Goal: Task Accomplishment & Management: Use online tool/utility

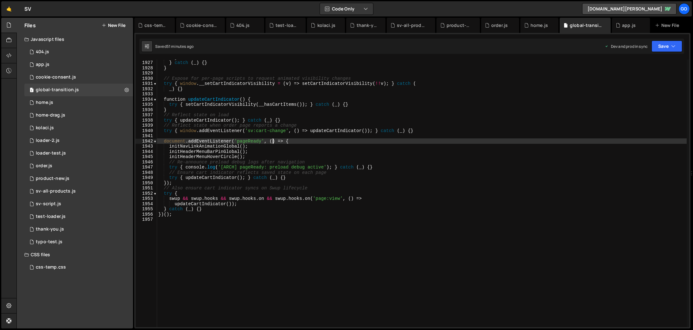
click at [274, 144] on div "} } catch ( _ ) { } } // Expose for per-page scripts to request animated visibi…" at bounding box center [422, 194] width 530 height 278
type textarea "})();"
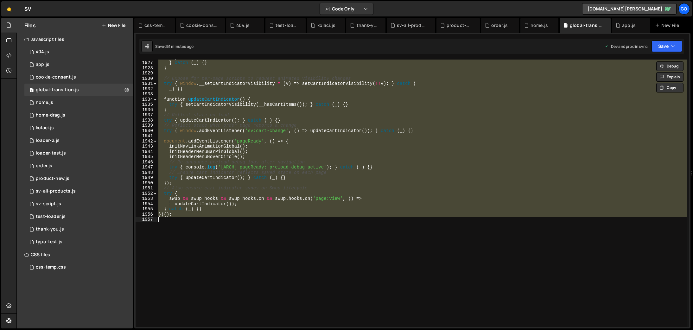
scroll to position [10118, 0]
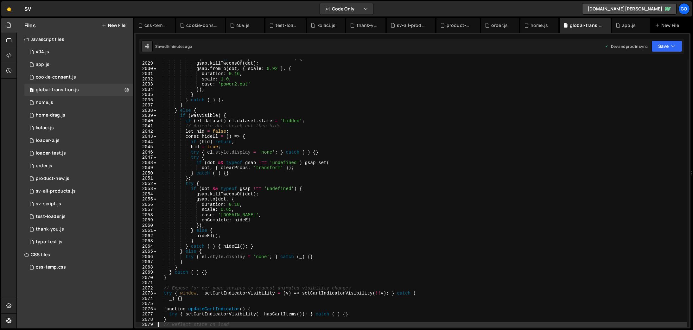
click at [279, 162] on div "if ( dot && typeof gsap !== 'undefined' ) { gsap . killTweensOf ( dot ) ; gsap …" at bounding box center [422, 194] width 530 height 278
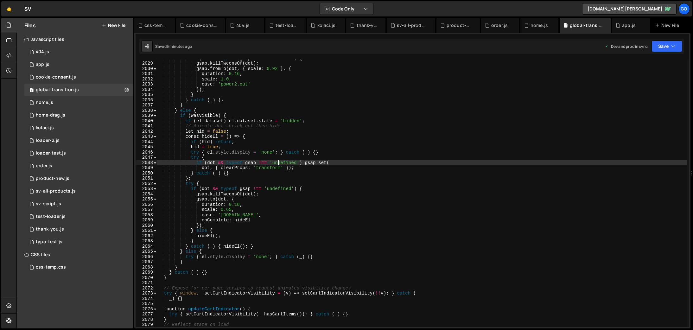
type textarea "})();"
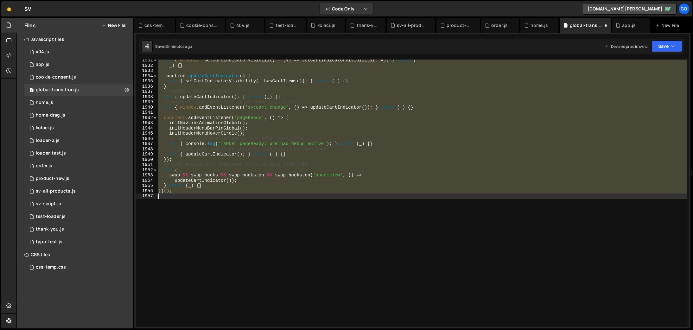
scroll to position [10095, 0]
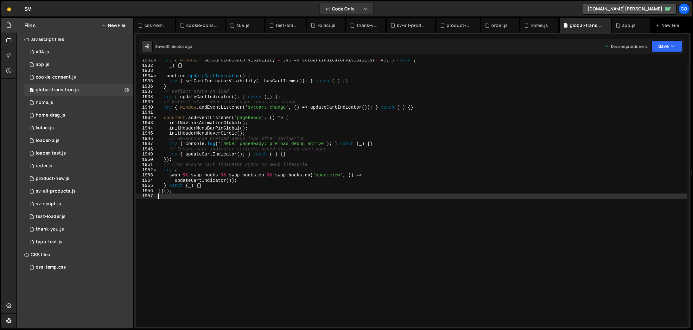
click at [272, 130] on div "try { window . __setCartIndicatorVisibility = ( v ) => setCartIndicatorVisibili…" at bounding box center [422, 197] width 530 height 278
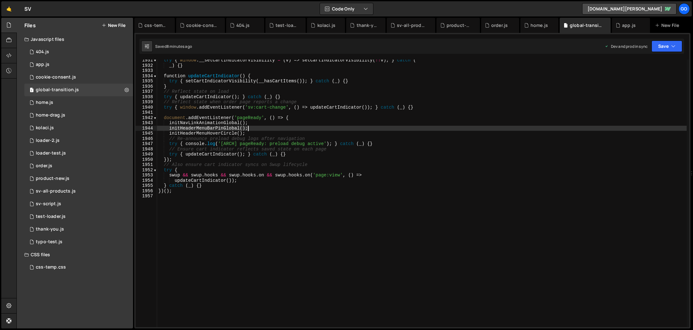
type textarea "})();"
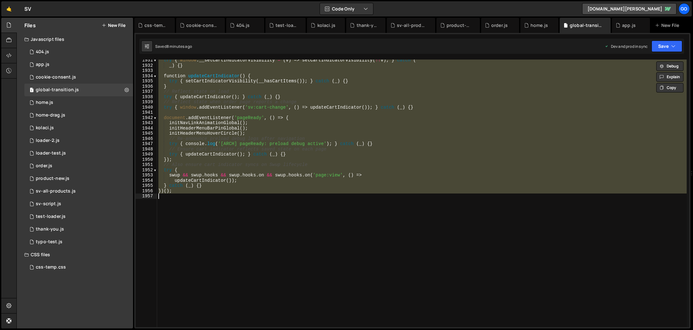
paste textarea
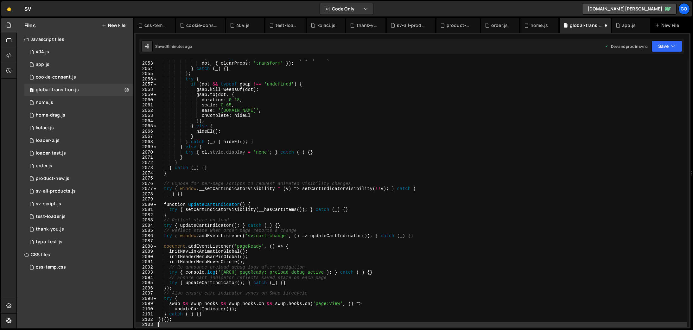
scroll to position [10118, 0]
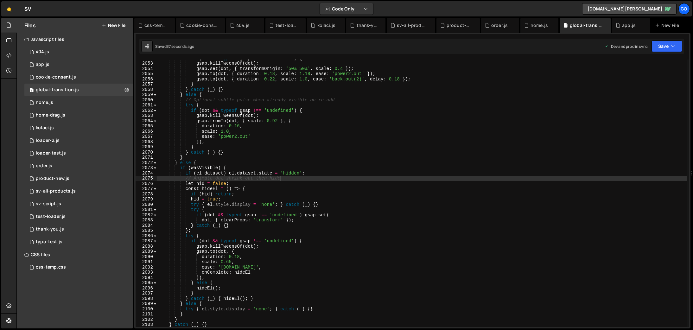
click at [296, 178] on div "if ( dot && typeof gsap !== 'undefined' ) { gsap . killTweensOf ( dot ) ; gsap …" at bounding box center [422, 194] width 530 height 278
type textarea "})();"
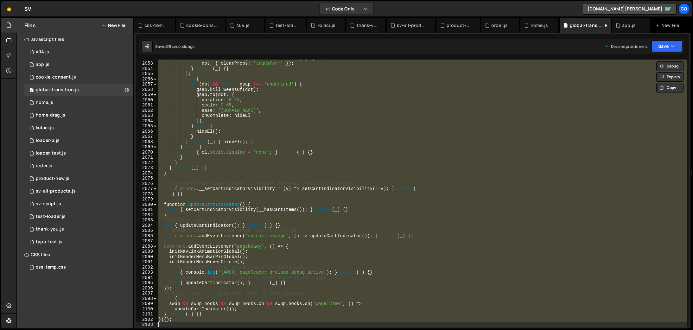
scroll to position [10095, 0]
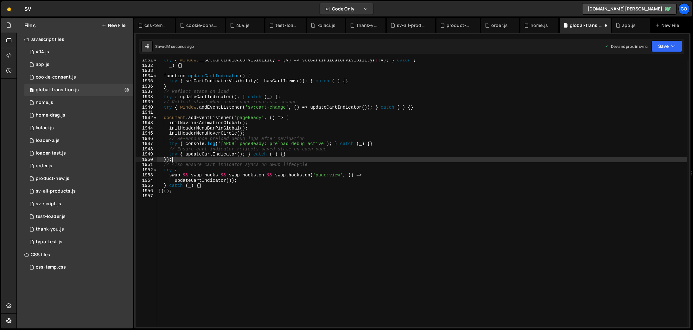
click at [267, 157] on div "try { window . __setCartIndicatorVisibility = ( v ) => setCartIndicatorVisibili…" at bounding box center [422, 197] width 530 height 278
type textarea "})();"
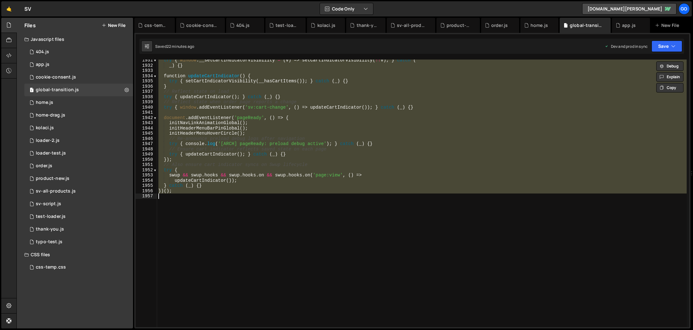
click at [237, 113] on div "try { window . __setCartIndicatorVisibility = ( v ) => setCartIndicatorVisibili…" at bounding box center [422, 194] width 530 height 268
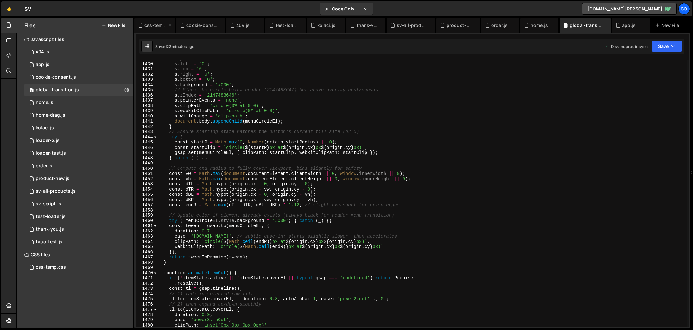
scroll to position [7387, 0]
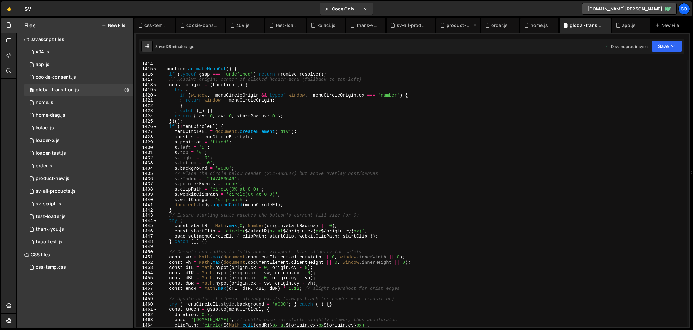
click at [454, 29] on div "product-new.js" at bounding box center [458, 25] width 43 height 15
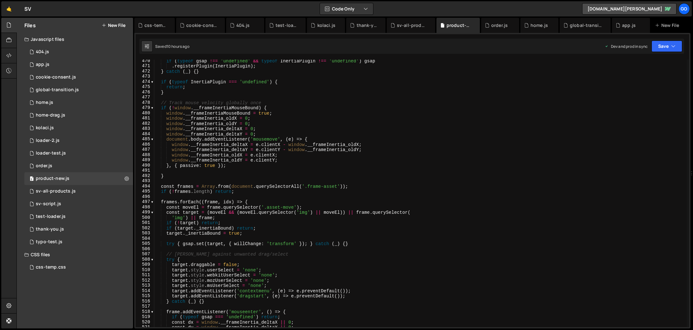
click at [428, 111] on div "if ( typeof gsap !== 'undefined' && typeof InertiaPlugin !== 'undefined' ) gsap…" at bounding box center [420, 197] width 533 height 278
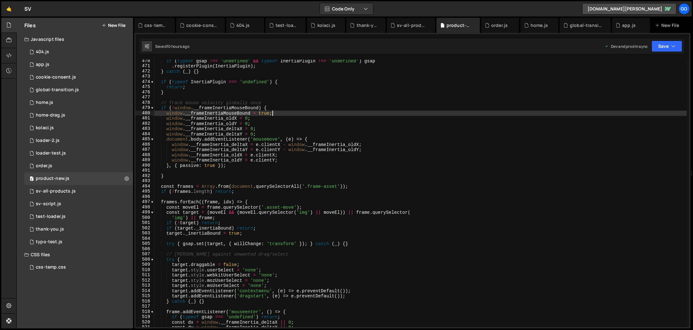
type textarea "console.log('📄 Product-4.js loaded and ready');"
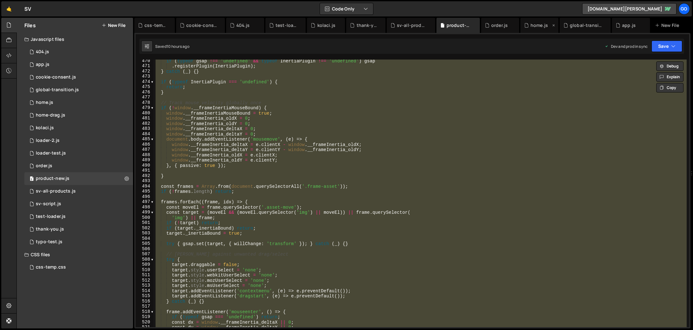
click at [537, 29] on div "home.js" at bounding box center [540, 25] width 38 height 15
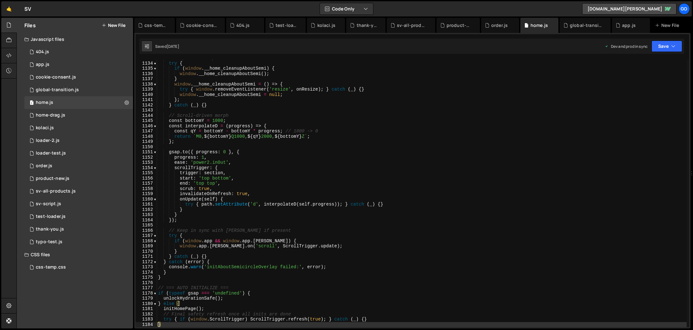
click at [383, 139] on div "// Expose cleanup hook try { if ( window . __home_cleanupAboutSemi ) { window .…" at bounding box center [422, 194] width 530 height 278
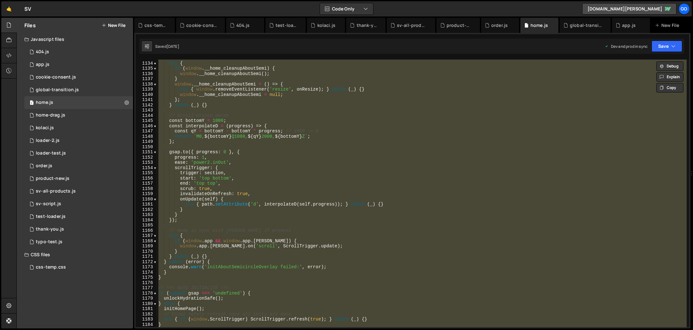
click at [299, 132] on div "// Expose cleanup hook try { if ( window . __home_cleanupAboutSemi ) { window .…" at bounding box center [422, 194] width 530 height 268
type textarea "const qY = bottomY - bottomY * progress; // 1000 -> 0"
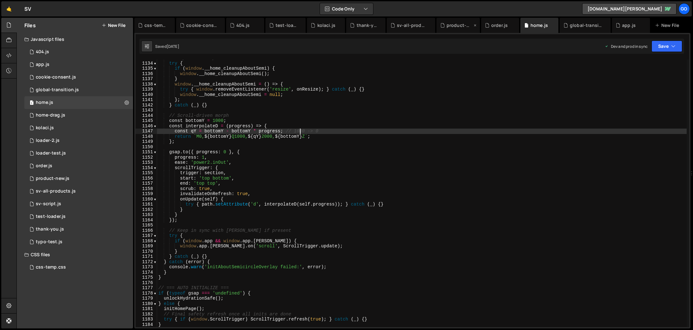
click at [456, 29] on div "product-new.js" at bounding box center [458, 25] width 43 height 15
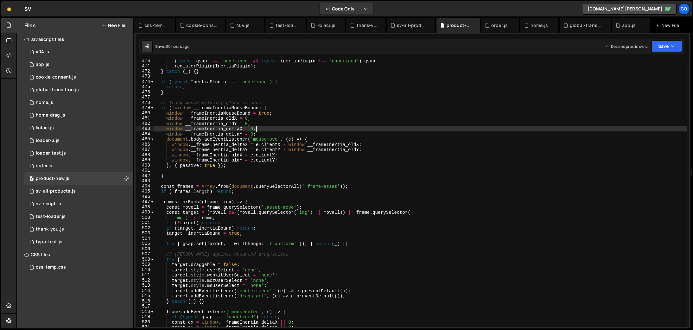
click at [448, 130] on div "if ( typeof gsap !== 'undefined' && typeof InertiaPlugin !== 'undefined' ) gsap…" at bounding box center [420, 197] width 533 height 278
type textarea "console.log('📄 Product-4.js loaded and ready');"
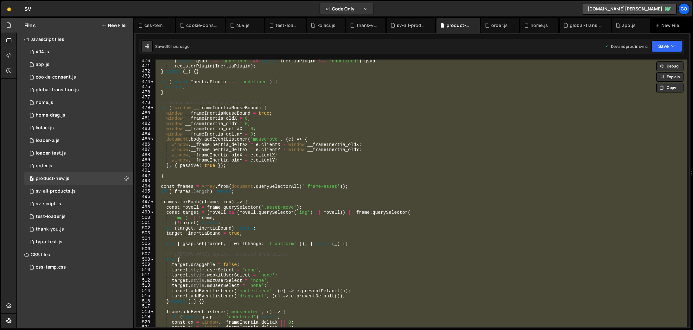
paste textarea
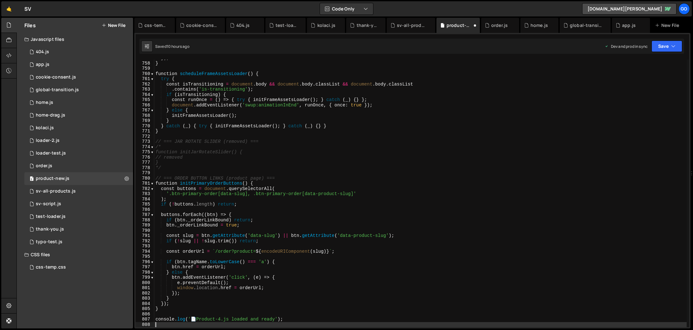
scroll to position [3958, 0]
type textarea "});"
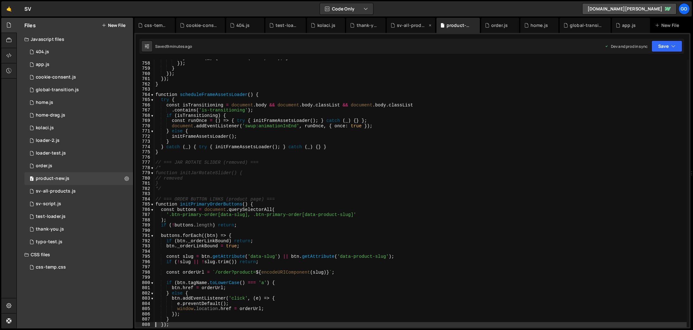
click at [408, 26] on div "sv-all-products.js" at bounding box center [412, 25] width 31 height 6
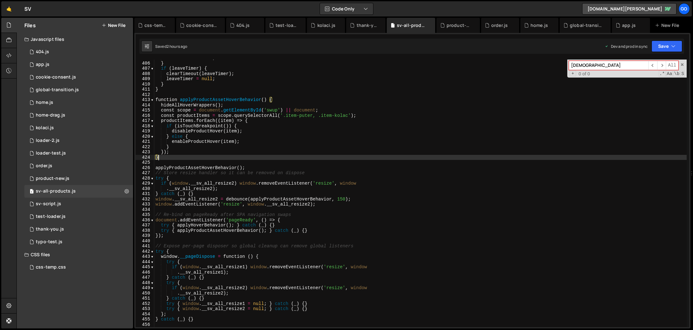
click at [456, 155] on div "enterTimer = null ; } if ( leaveTimer ) { clearTimeout ( leaveTimer ) ; leaveTi…" at bounding box center [420, 194] width 533 height 278
type textarea "} catch (_) {}"
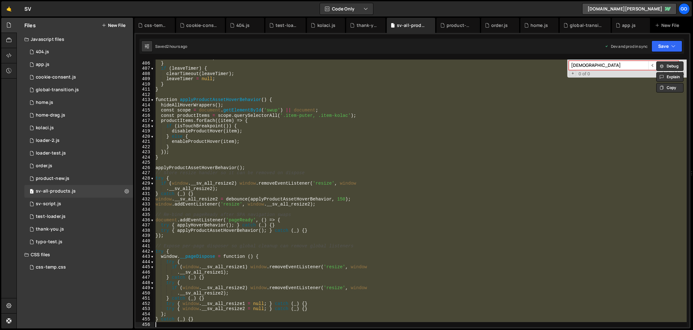
paste textarea
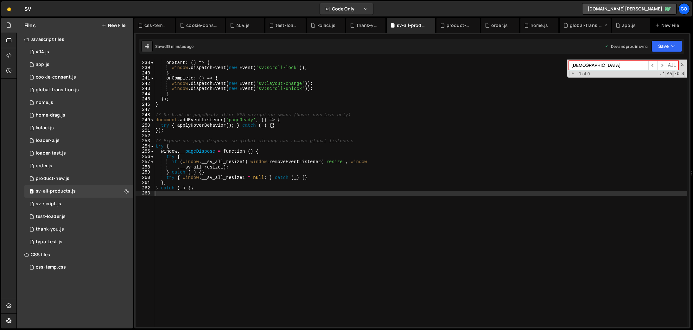
click at [576, 26] on div "global-transition.js" at bounding box center [586, 25] width 33 height 6
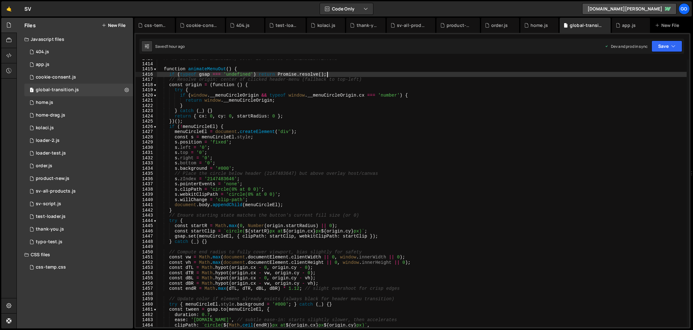
click at [589, 75] on div "// No default IN animation; cover is removed on animation:in:end function anima…" at bounding box center [422, 195] width 530 height 278
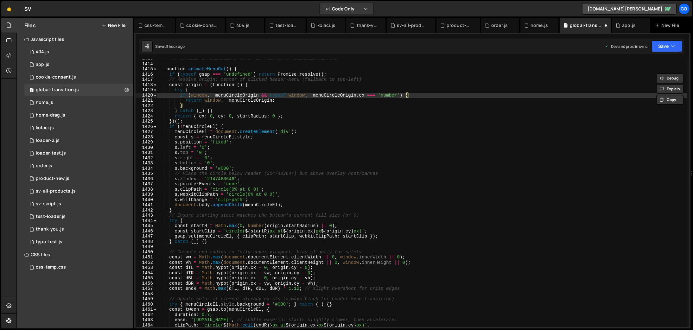
click at [495, 95] on div "// No default IN animation; cover is removed on animation:in:end function anima…" at bounding box center [422, 195] width 530 height 278
type textarea "if (window.__menuCircleOrigin && typeof window.__[DOMAIN_NAME] === 'number') {"
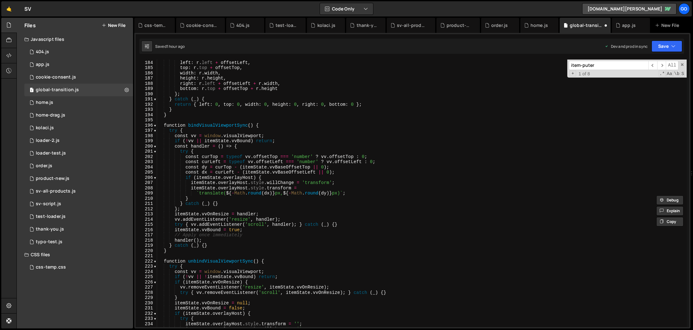
scroll to position [1020, 0]
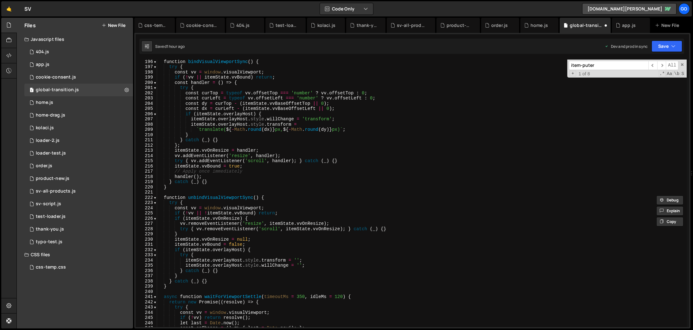
type input "item-puter"
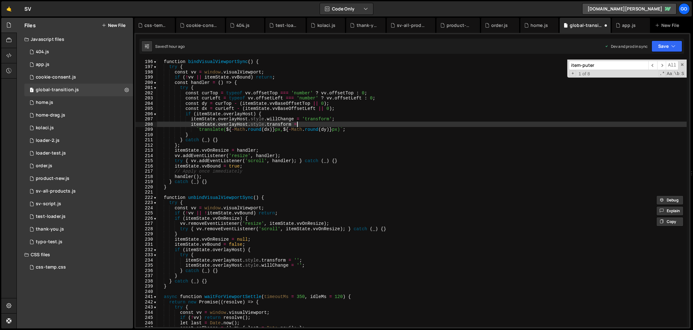
click at [448, 126] on div "function bindVisualViewportSync ( ) { try { const vv = window . visualViewport …" at bounding box center [422, 198] width 530 height 278
type textarea "})();"
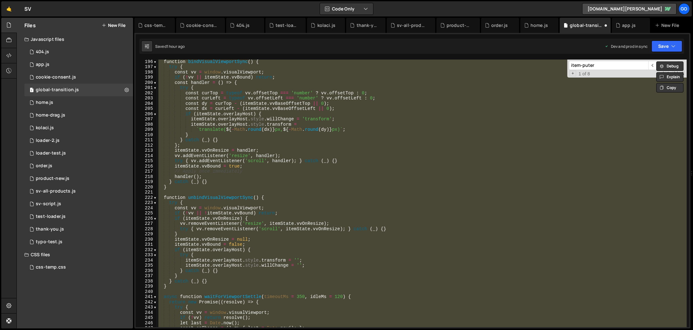
paste textarea
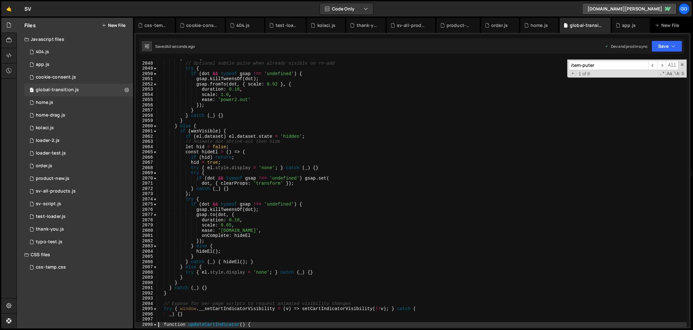
click at [348, 143] on div "} else { // Optional subtle pulse when already visible on re-add try { if ( dot…" at bounding box center [422, 194] width 530 height 278
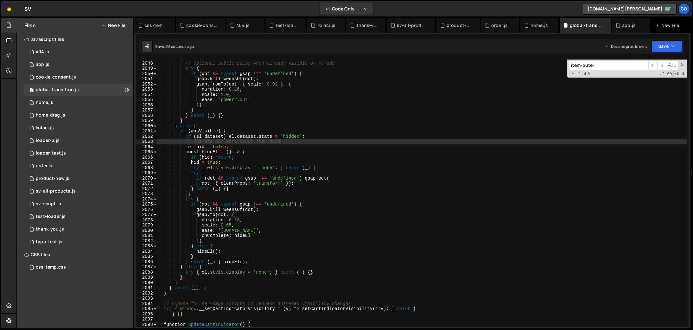
type textarea "})();"
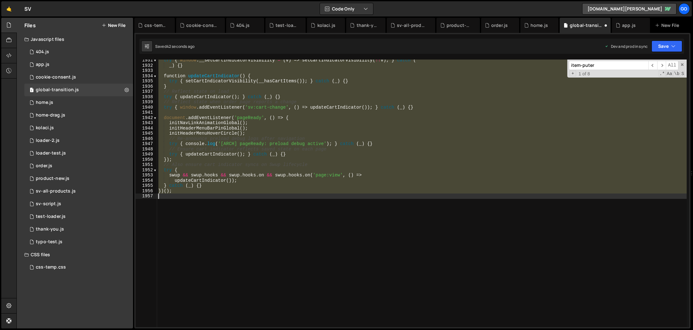
scroll to position [10095, 0]
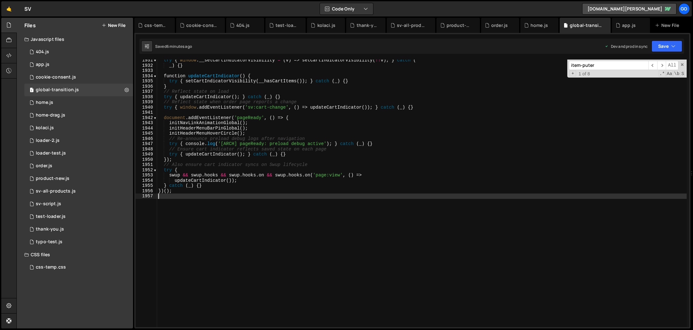
click at [296, 125] on div "try { window . __setCartIndicatorVisibility = ( v ) => setCartIndicatorVisibili…" at bounding box center [422, 197] width 530 height 278
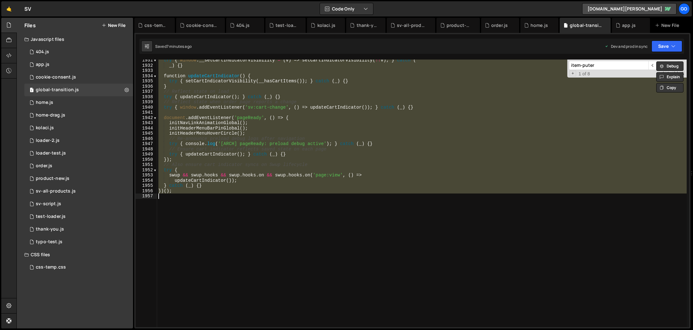
click at [275, 139] on div "try { window . __setCartIndicatorVisibility = ( v ) => setCartIndicatorVisibili…" at bounding box center [422, 194] width 530 height 268
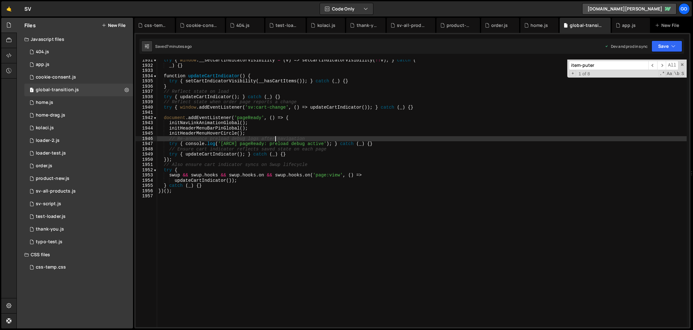
type textarea "})();"
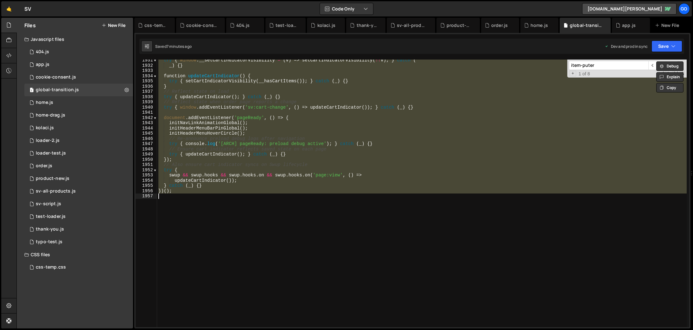
paste textarea
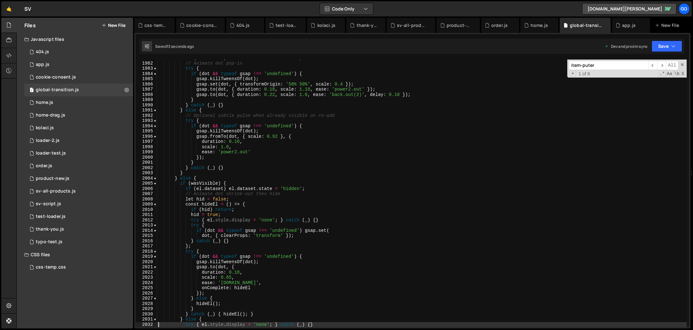
click at [322, 179] on div "if ( el . dataset ) el . dataset . state = 'shown' ; // Animate dot pop-in try …" at bounding box center [422, 194] width 530 height 278
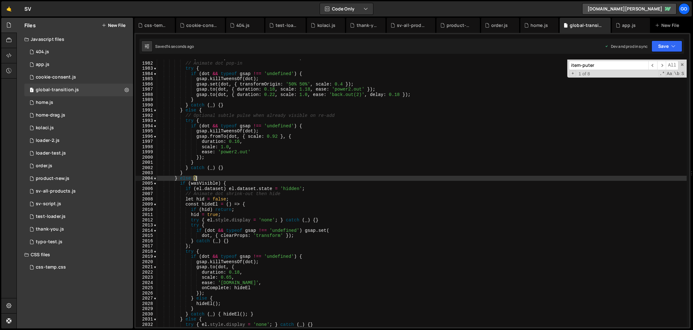
type textarea "})();"
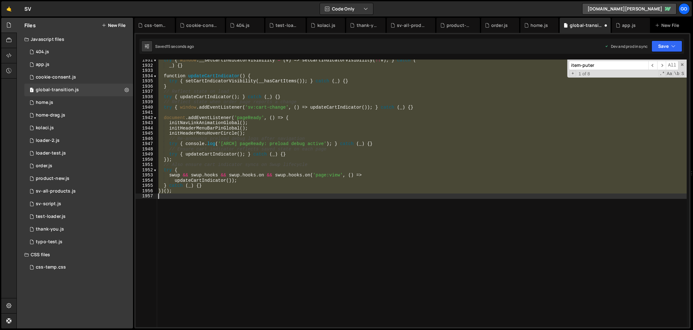
scroll to position [10095, 0]
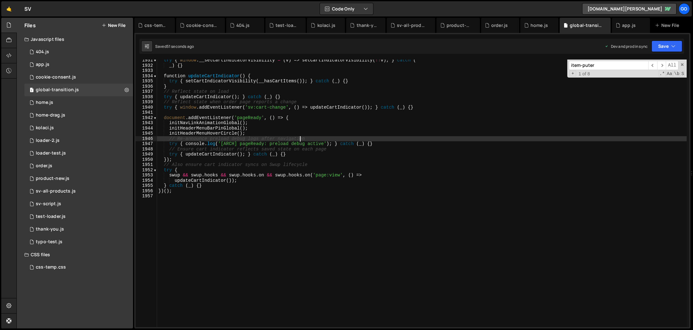
click at [299, 138] on div "try { window . __setCartIndicatorVisibility = ( v ) => setCartIndicatorVisibili…" at bounding box center [422, 197] width 530 height 278
type textarea "})();"
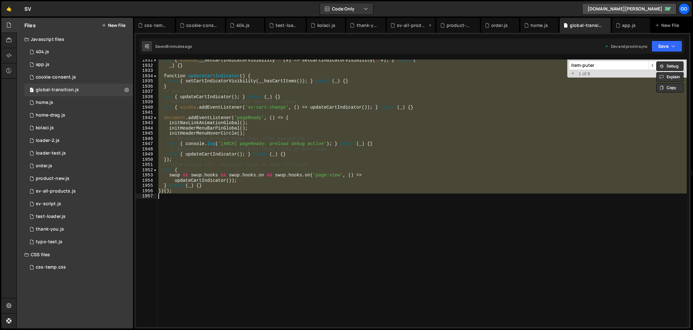
click at [407, 26] on div "sv-all-products.js" at bounding box center [412, 25] width 31 height 6
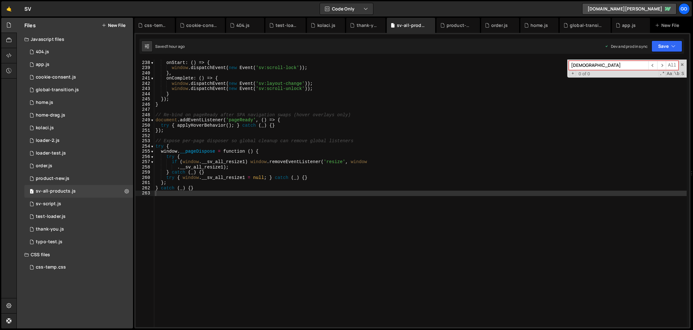
click at [422, 133] on div "ease : 'power2.inOut' , onStart : ( ) => { window . dispatchEvent ( new Event (…" at bounding box center [420, 194] width 533 height 278
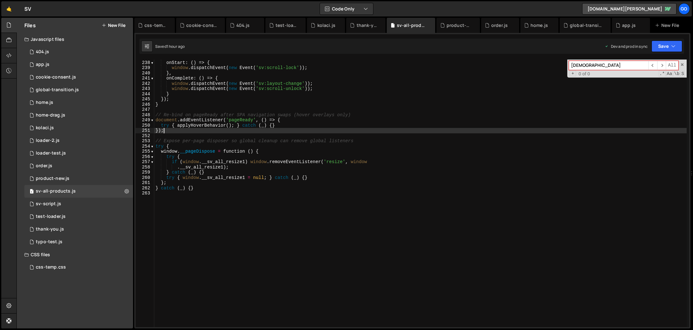
type textarea "} catch (_) {}"
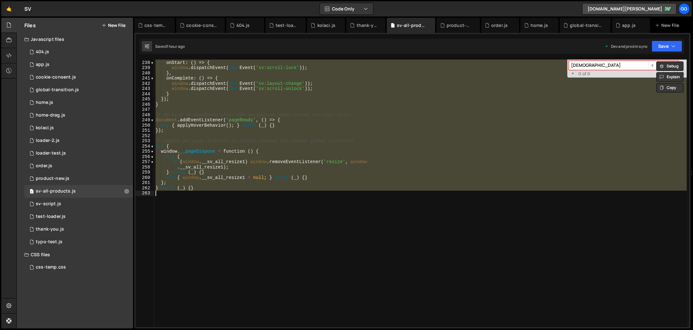
paste textarea
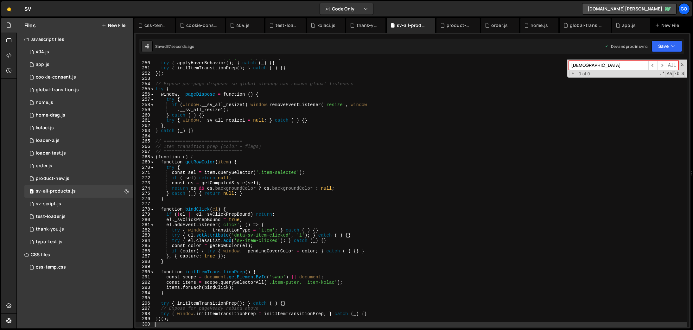
scroll to position [1302, 0]
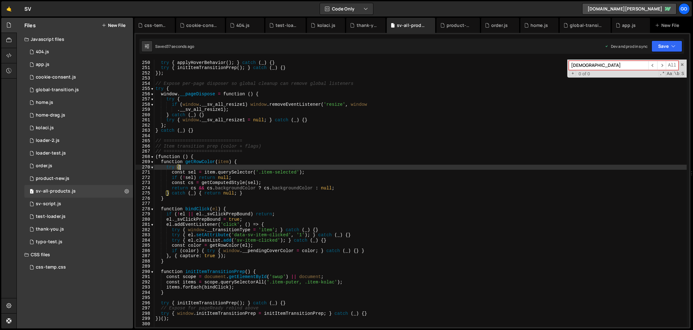
click at [291, 167] on div "document . addEventListener ( 'pageReady' , ( ) => { try { applyHoverBehavior (…" at bounding box center [420, 194] width 533 height 278
click at [232, 145] on div "document . addEventListener ( 'pageReady' , ( ) => { try { applyHoverBehavior (…" at bounding box center [420, 194] width 533 height 278
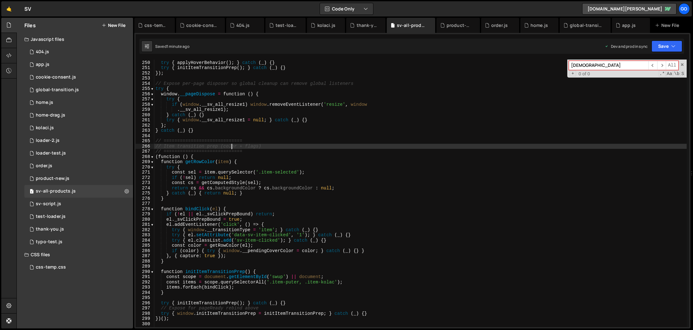
type textarea "})();"
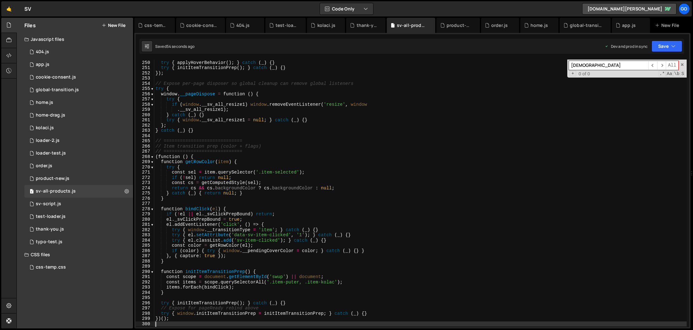
click at [263, 167] on div "document . addEventListener ( 'pageReady' , ( ) => { try { applyHoverBehavior (…" at bounding box center [420, 194] width 533 height 278
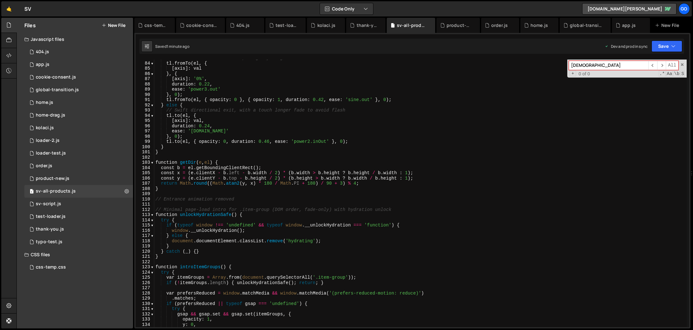
scroll to position [432, 0]
click at [683, 65] on span at bounding box center [682, 64] width 4 height 4
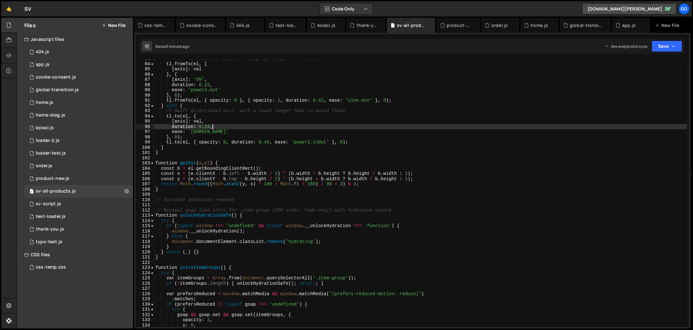
click at [478, 128] on div "// Fast directional slide-in, slightly longer soft fade-in tl . fromTo ( el , {…" at bounding box center [420, 195] width 533 height 278
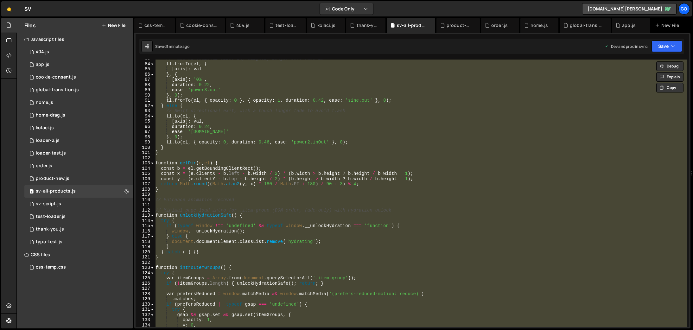
click at [478, 128] on div "// Fast directional slide-in, slightly longer soft fade-in tl . fromTo ( el , {…" at bounding box center [420, 194] width 533 height 268
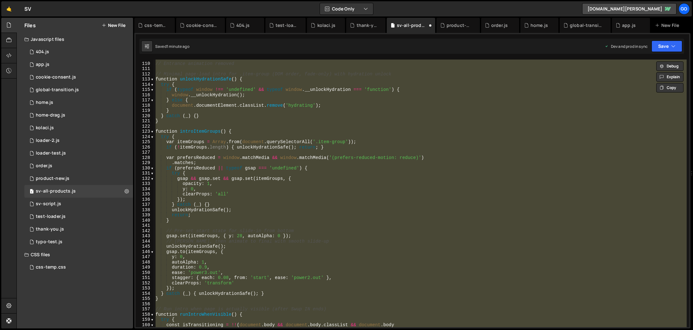
scroll to position [456, 0]
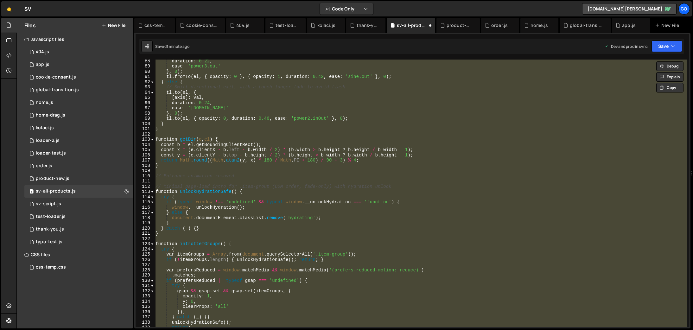
click at [478, 128] on div "duration : 0.22 , ease : 'power3.out' } , 0 ) ; tl . fromTo ( el , { opacity : …" at bounding box center [420, 194] width 533 height 268
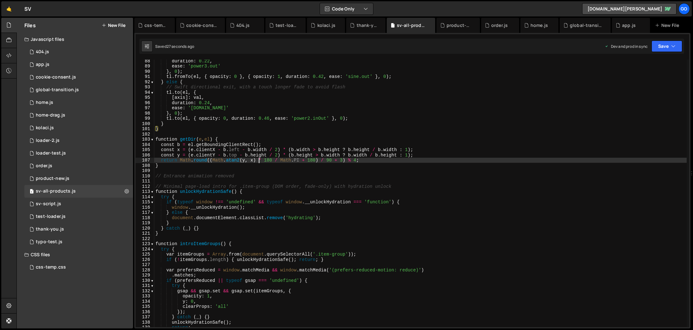
click at [258, 159] on div "duration : 0.22 , ease : 'power3.out' } , 0 ) ; tl . fromTo ( el , { opacity : …" at bounding box center [420, 197] width 533 height 278
type textarea "} catch (_) {}"
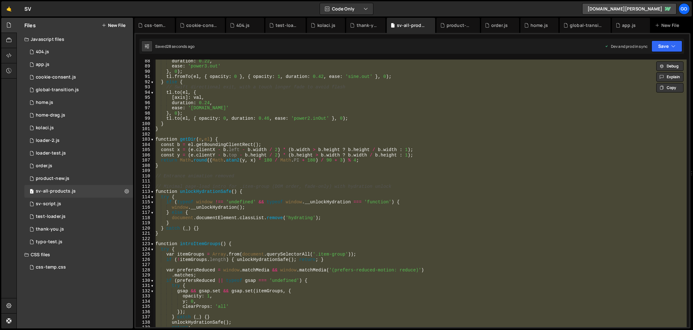
paste textarea
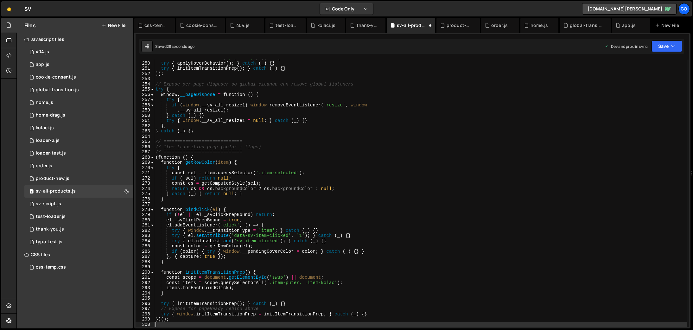
scroll to position [1301, 0]
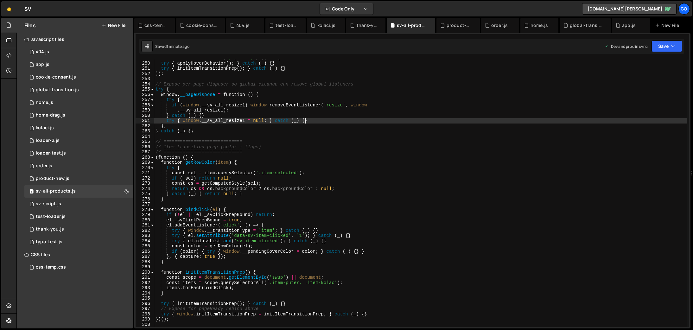
click at [306, 121] on div "document . addEventListener ( 'pageReady' , ( ) => { try { applyHoverBehavior (…" at bounding box center [420, 194] width 533 height 278
type textarea "})();"
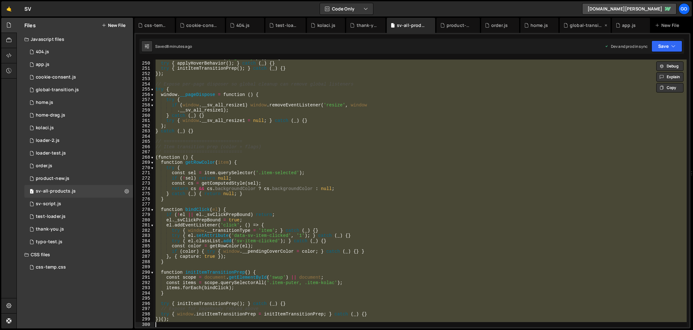
click at [581, 26] on div "global-transition.js" at bounding box center [586, 25] width 33 height 6
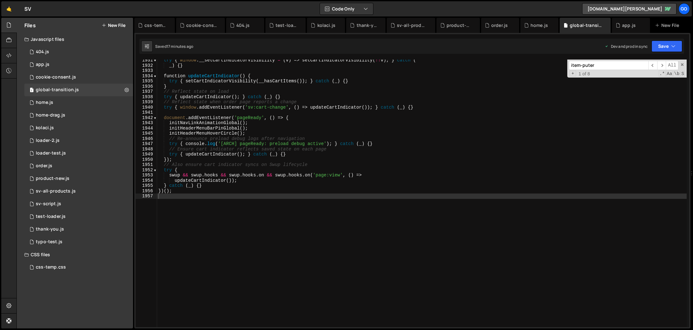
click at [521, 142] on div "try { window . __setCartIndicatorVisibility = ( v ) => setCartIndicatorVisibili…" at bounding box center [422, 197] width 530 height 278
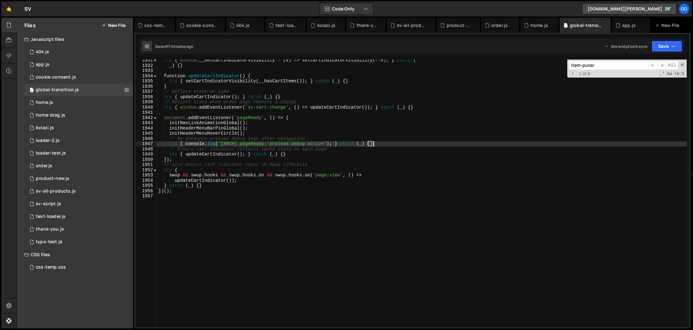
type textarea "})();"
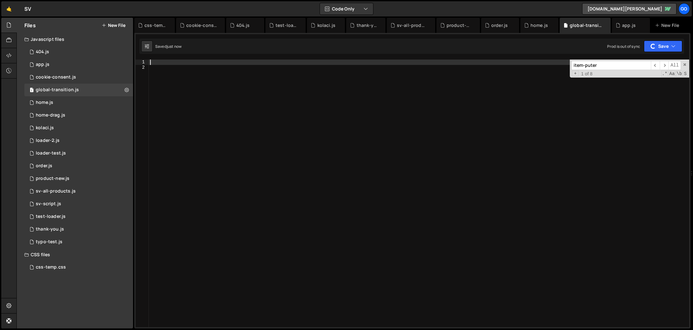
scroll to position [9966, 0]
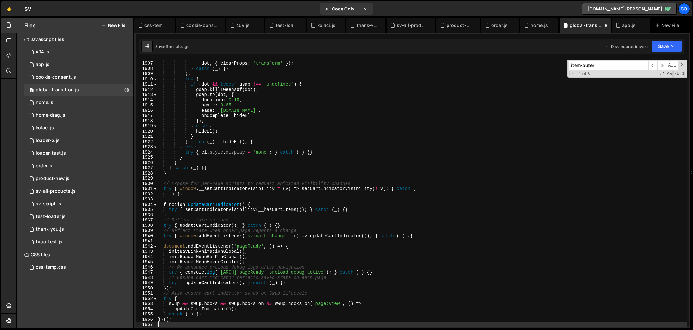
click at [229, 127] on div "if ( dot && typeof gsap !== 'undefined' ) gsap . set ( dot , { clearProps : 'tr…" at bounding box center [422, 194] width 530 height 278
type textarea "} else {"
